Goal: Transaction & Acquisition: Download file/media

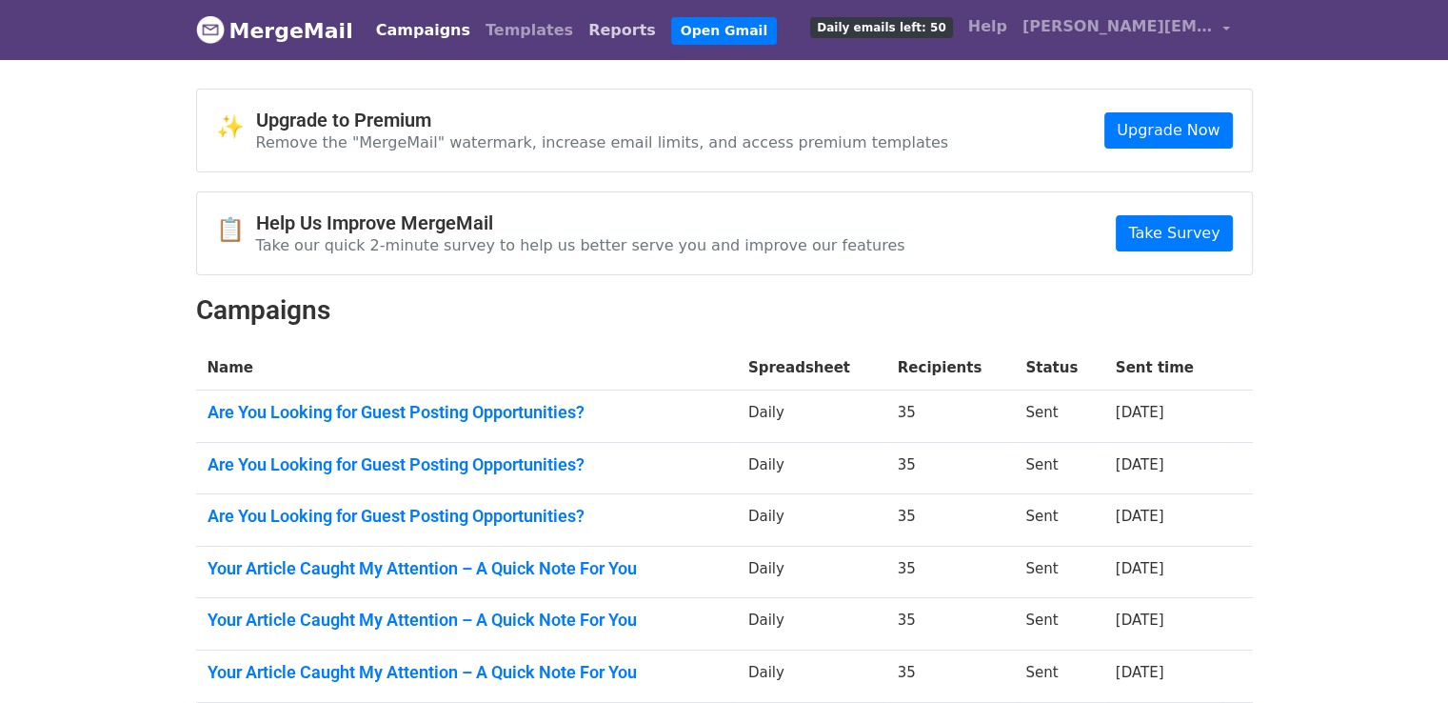
click at [581, 23] on link "Reports" at bounding box center [622, 30] width 83 height 38
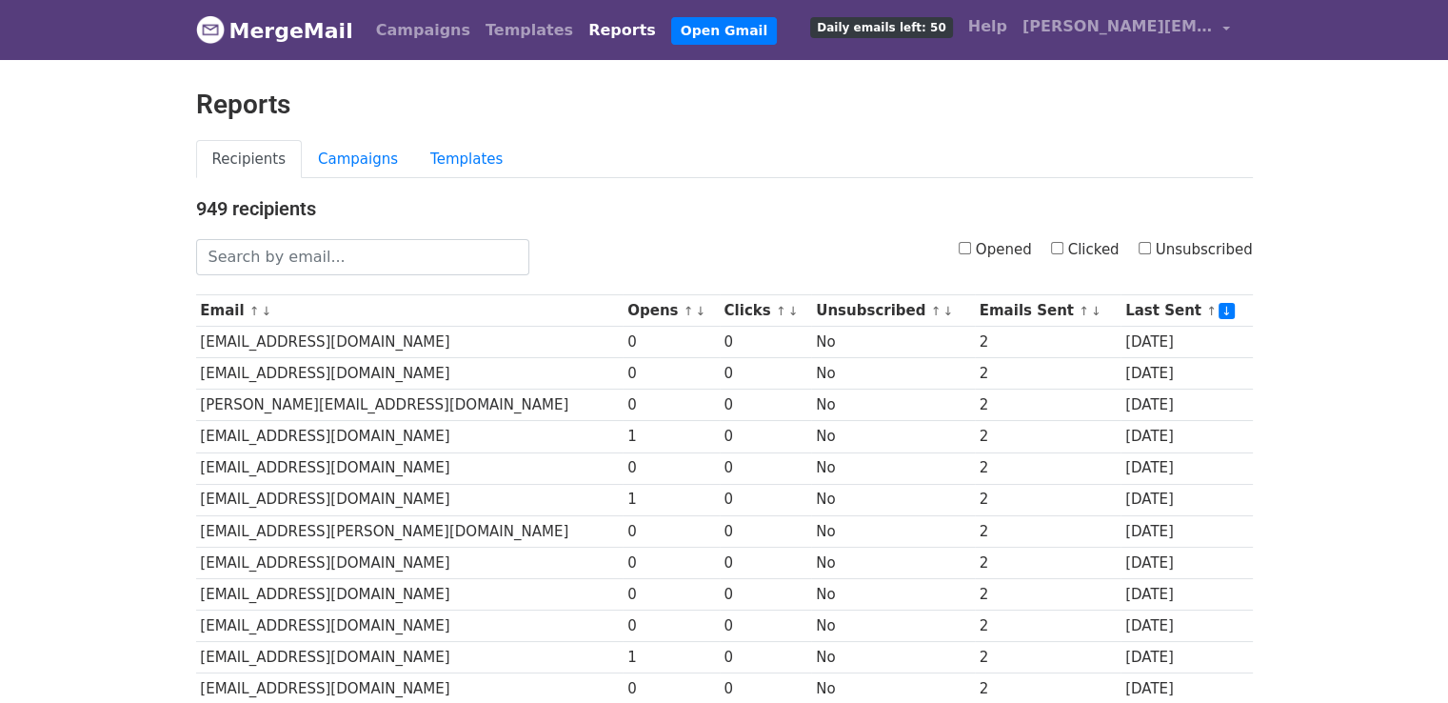
click at [1070, 239] on label "Clicked" at bounding box center [1085, 250] width 69 height 22
click at [1063, 242] on input "Clicked" at bounding box center [1057, 248] width 12 height 12
checkbox input "true"
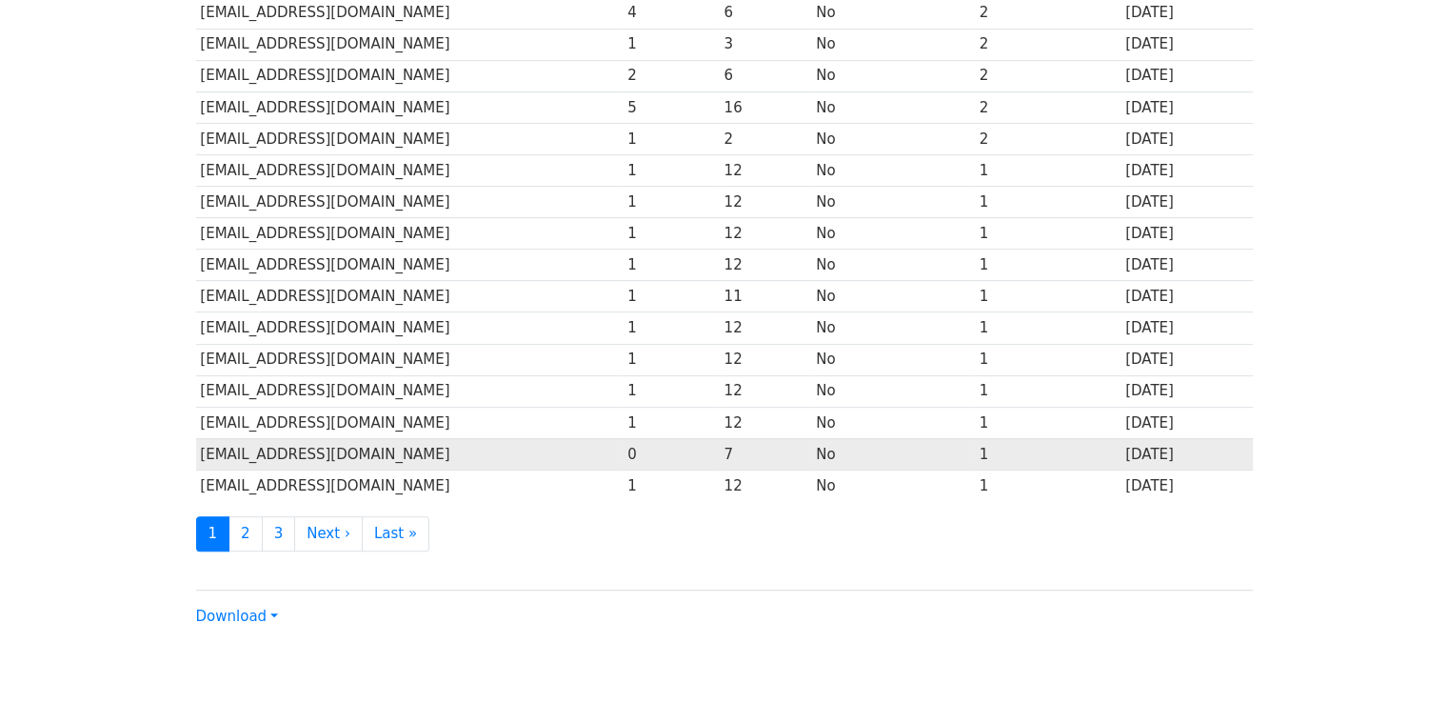
scroll to position [841, 0]
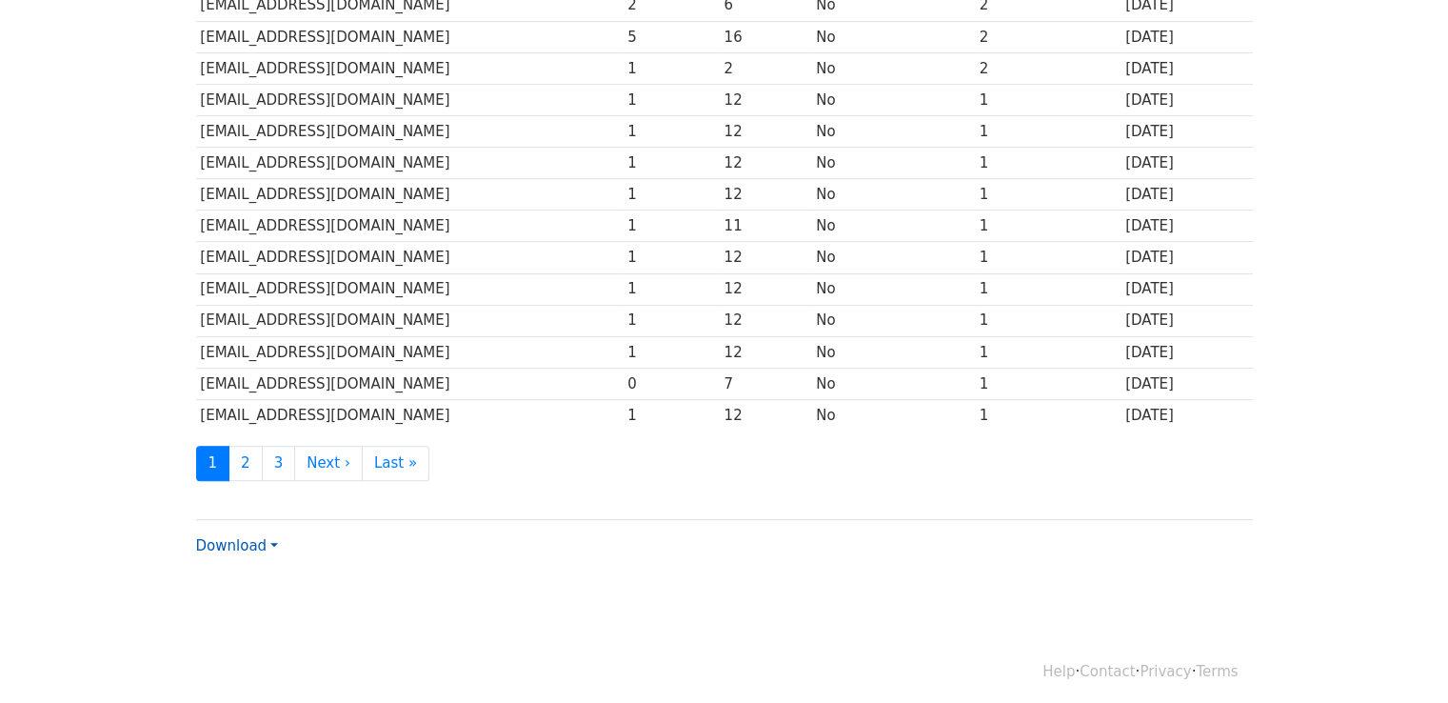
click at [224, 542] on link "Download" at bounding box center [237, 545] width 82 height 17
click at [228, 575] on link "CSV" at bounding box center [272, 581] width 150 height 30
